Goal: Find specific page/section: Find specific page/section

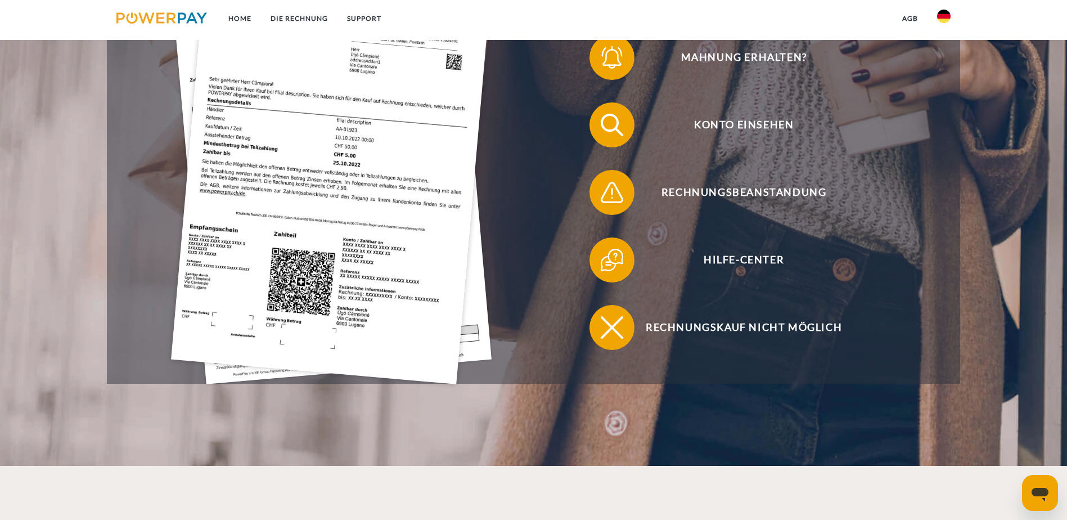
scroll to position [394, 0]
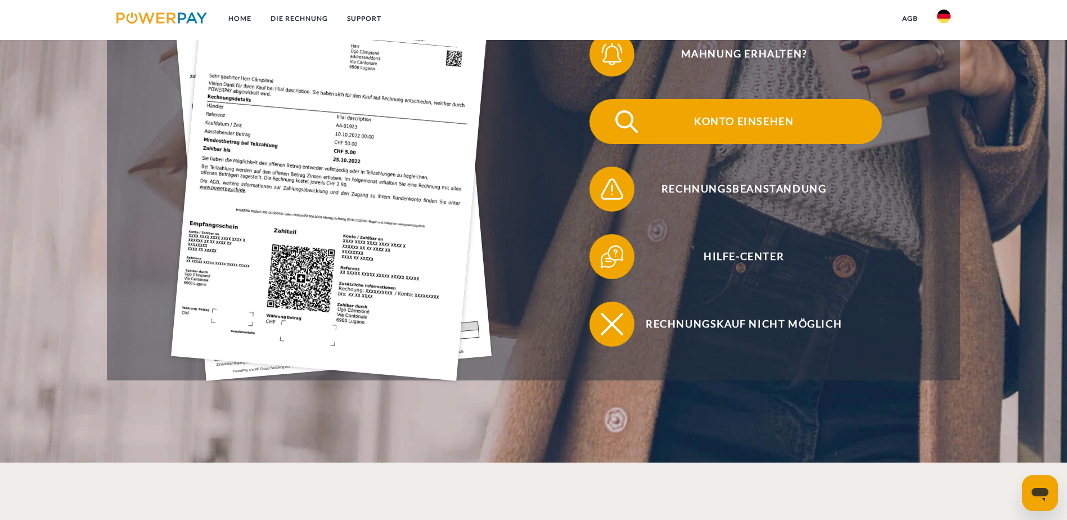
click at [613, 107] on img at bounding box center [627, 121] width 28 height 28
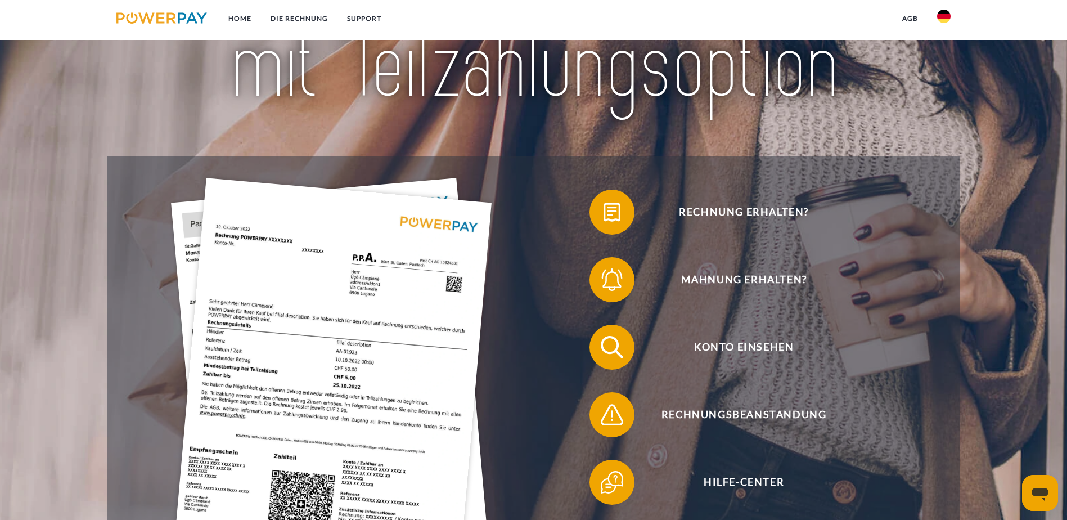
scroll to position [169, 0]
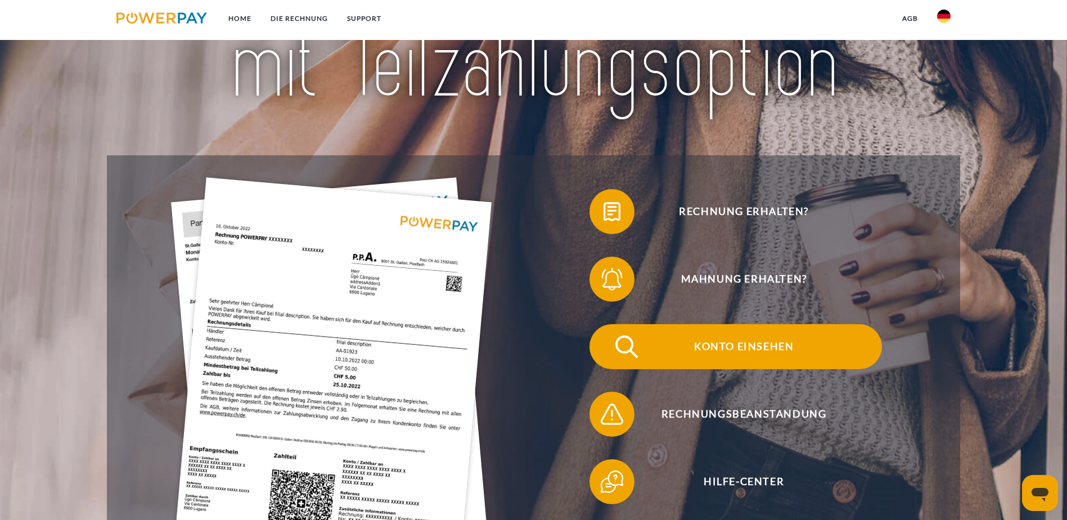
click at [606, 325] on span "Konto einsehen" at bounding box center [744, 346] width 276 height 45
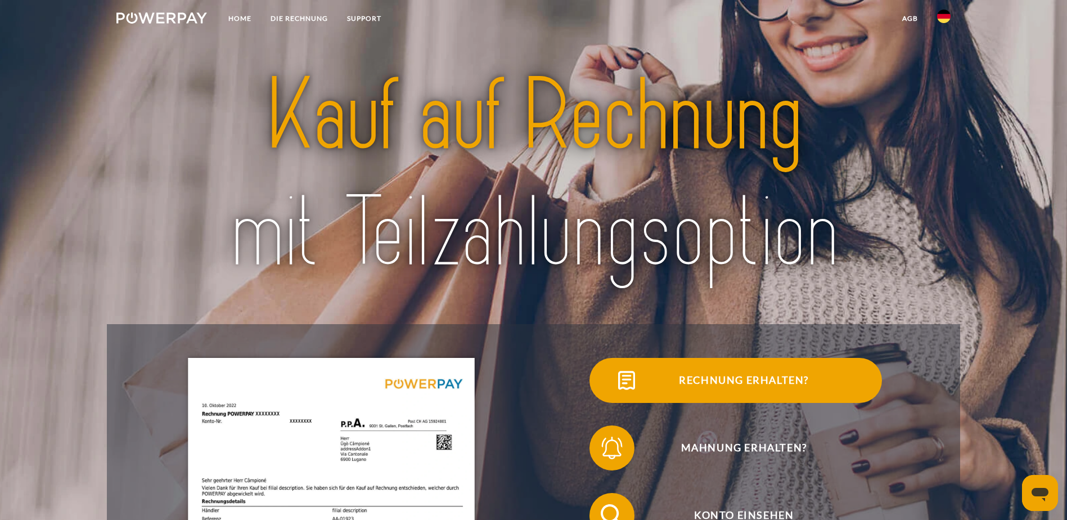
click at [606, 392] on span "Rechnung erhalten?" at bounding box center [744, 380] width 276 height 45
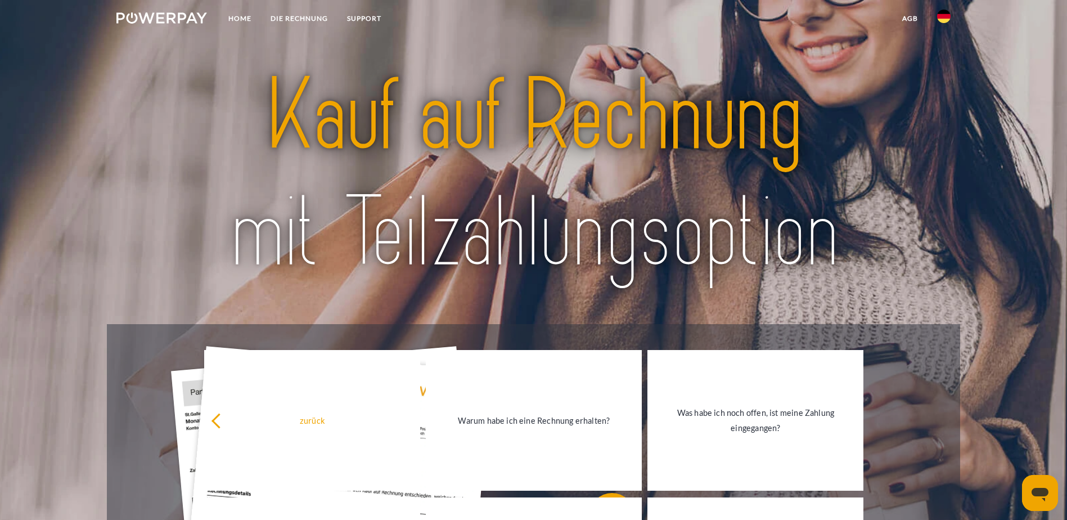
click at [491, 291] on img at bounding box center [533, 174] width 752 height 245
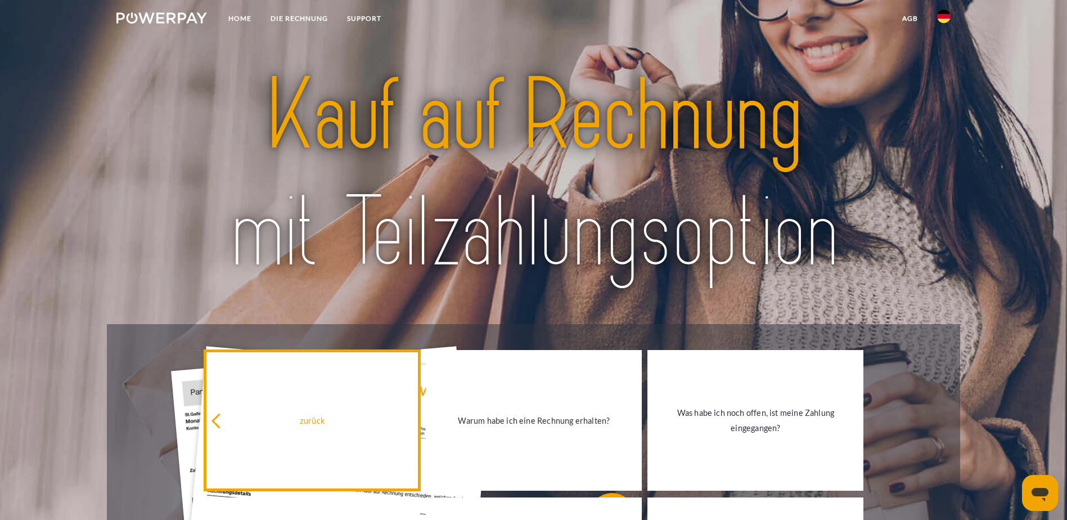
click at [220, 416] on div "zurück" at bounding box center [312, 420] width 202 height 15
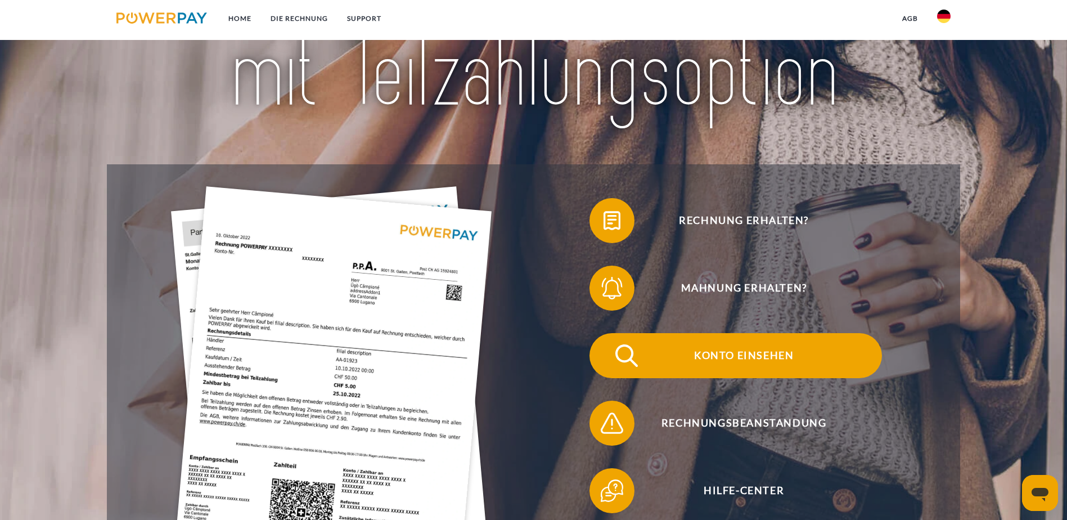
scroll to position [169, 0]
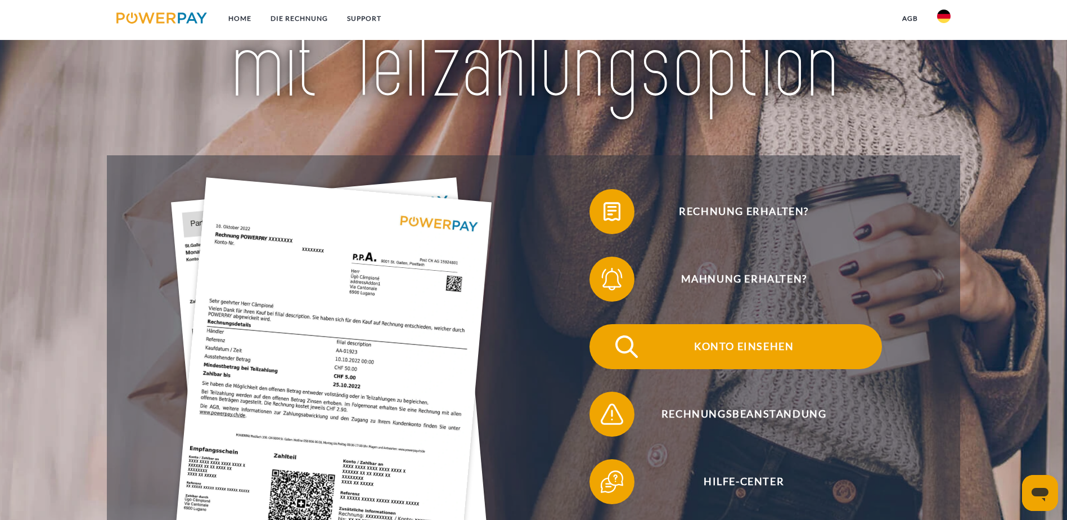
click at [606, 324] on span "Konto einsehen" at bounding box center [744, 346] width 276 height 45
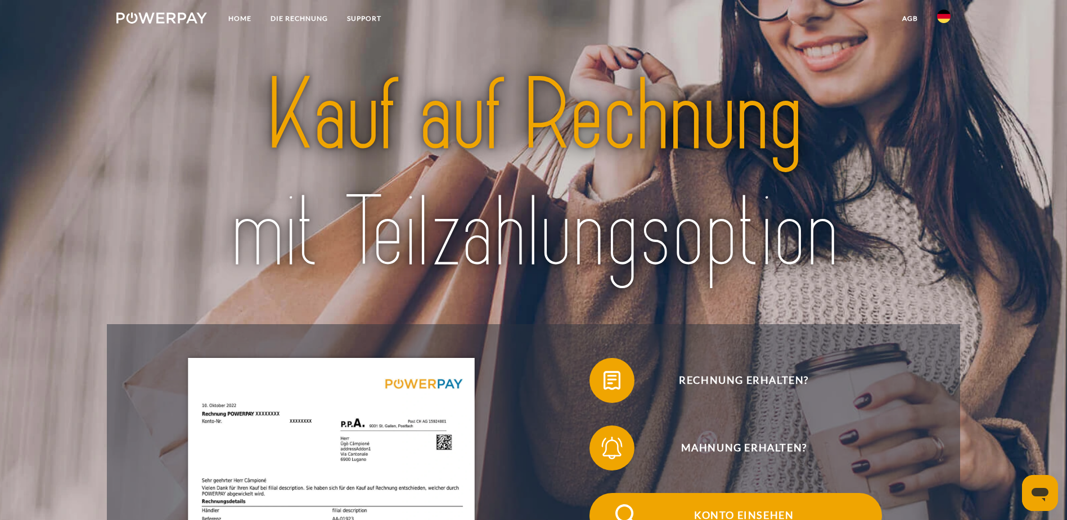
click at [606, 493] on span "Konto einsehen" at bounding box center [744, 515] width 276 height 45
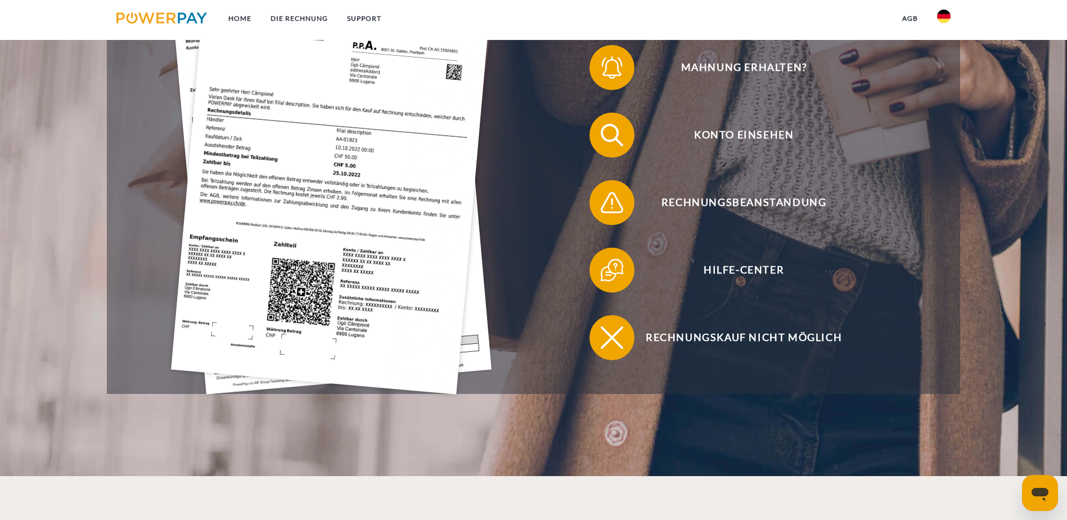
scroll to position [281, 0]
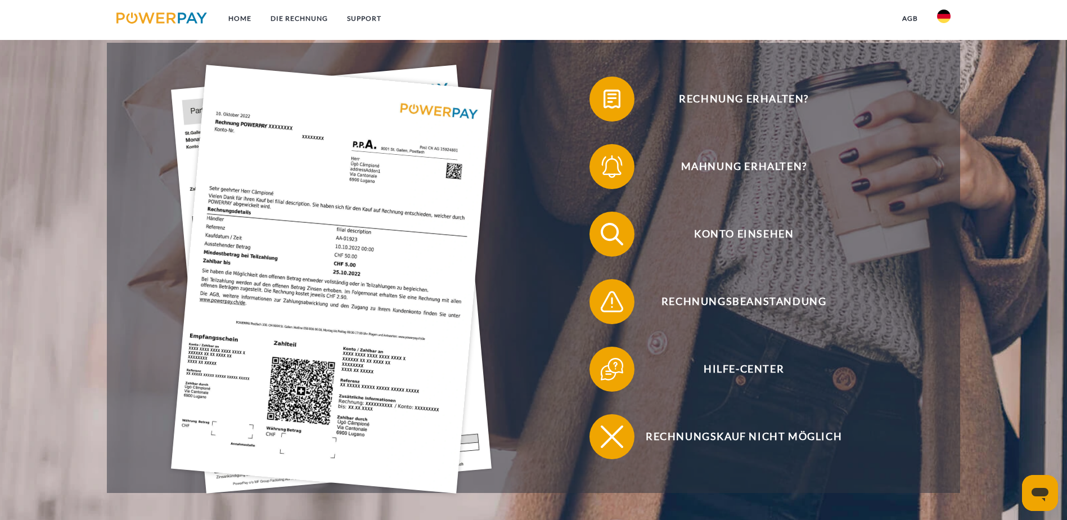
click at [938, 18] on img at bounding box center [943, 16] width 13 height 13
click at [573, 25] on nav "Home DIE RECHNUNG SUPPORT agb" at bounding box center [533, 20] width 1067 height 40
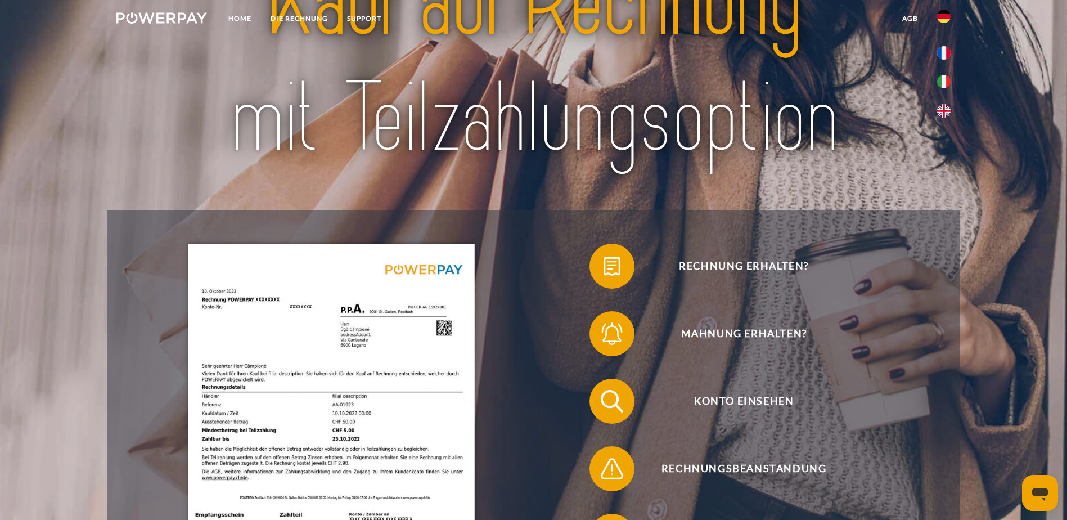
scroll to position [0, 0]
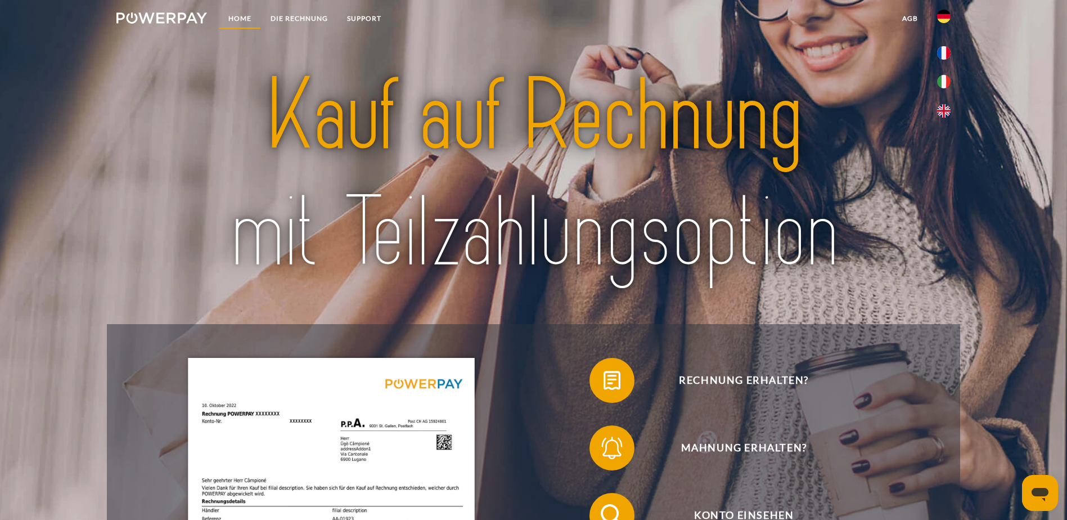
click at [239, 19] on link "Home" at bounding box center [240, 18] width 42 height 20
click at [177, 16] on img at bounding box center [161, 17] width 91 height 11
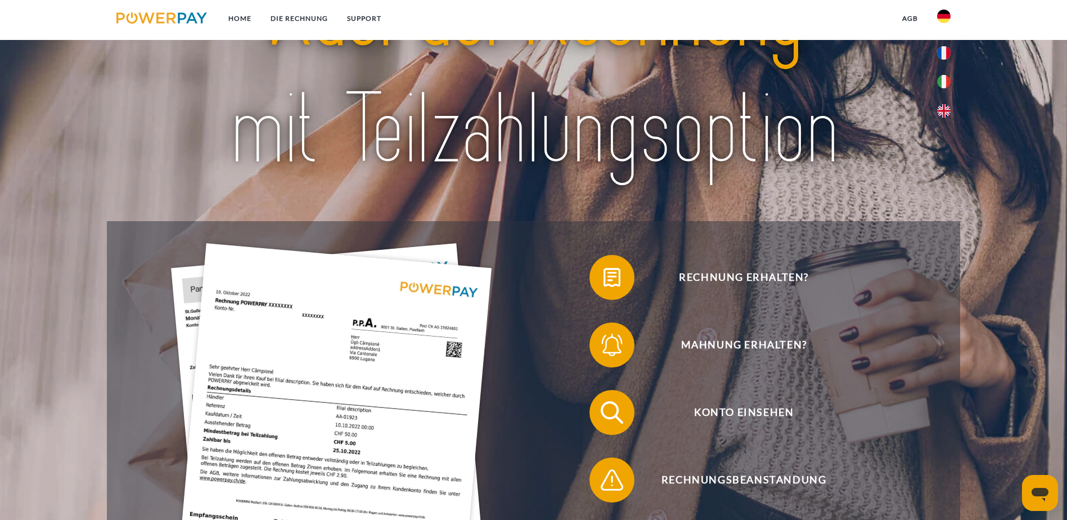
scroll to position [112, 0]
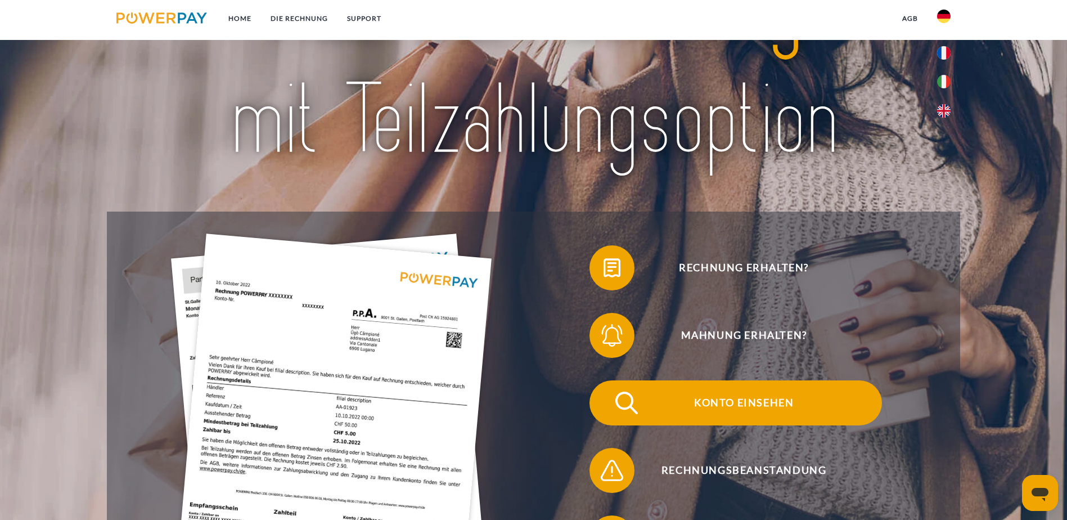
click at [606, 392] on span "Konto einsehen" at bounding box center [744, 402] width 276 height 45
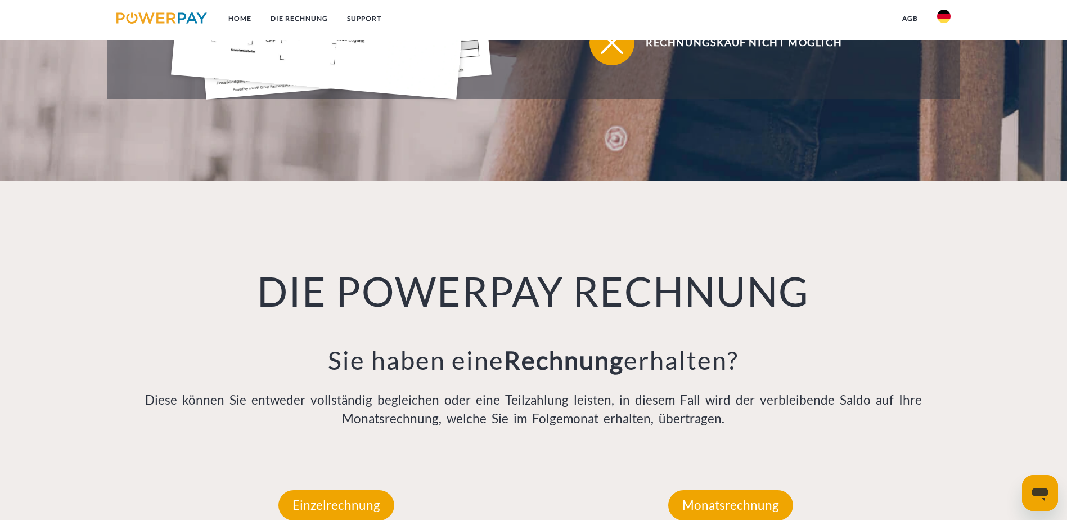
scroll to position [169, 0]
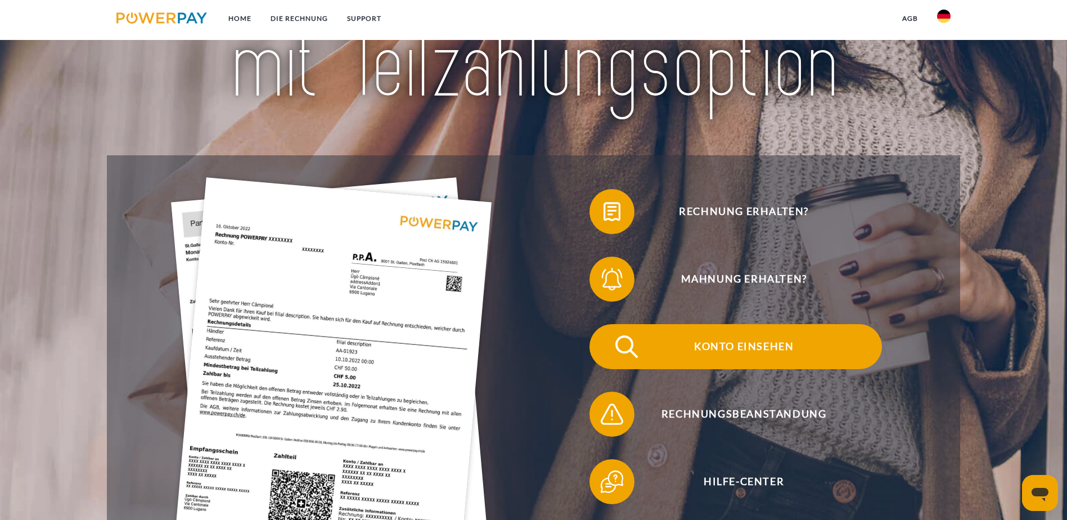
click at [613, 332] on img at bounding box center [627, 346] width 28 height 28
